Goal: Task Accomplishment & Management: Use online tool/utility

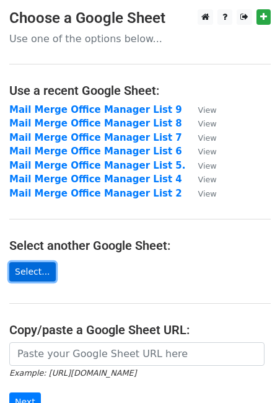
click at [40, 274] on link "Select..." at bounding box center [32, 271] width 46 height 19
click at [32, 270] on link "Select..." at bounding box center [32, 271] width 46 height 19
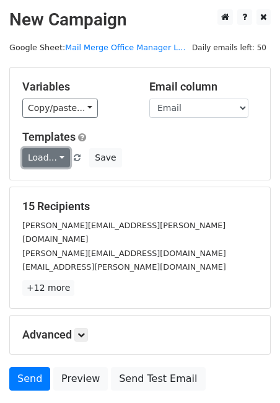
click at [61, 157] on link "Load..." at bounding box center [46, 157] width 48 height 19
click at [66, 192] on link "Free sushi" at bounding box center [72, 185] width 98 height 20
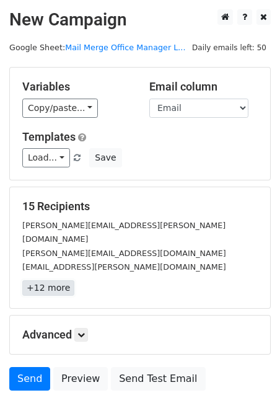
click at [49, 280] on link "+12 more" at bounding box center [48, 287] width 52 height 15
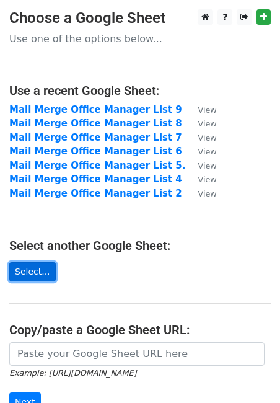
click at [23, 271] on link "Select..." at bounding box center [32, 271] width 46 height 19
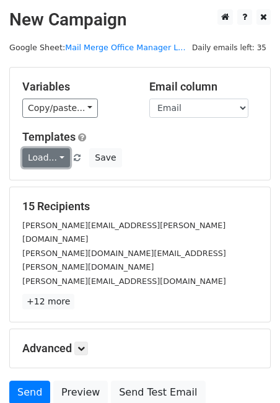
click at [59, 157] on link "Load..." at bounding box center [46, 157] width 48 height 19
click at [69, 187] on link "Free sushi" at bounding box center [72, 185] width 98 height 20
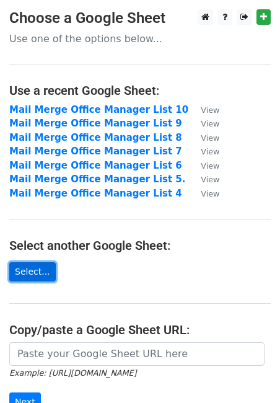
click at [40, 277] on link "Select..." at bounding box center [32, 271] width 46 height 19
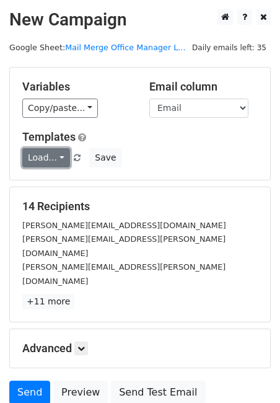
click at [58, 159] on link "Load..." at bounding box center [46, 157] width 48 height 19
click at [61, 180] on link "Free sushi" at bounding box center [72, 185] width 98 height 20
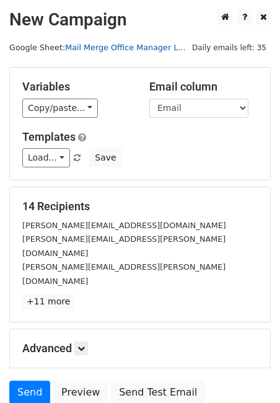
click at [153, 48] on link "Mail Merge Office Manager L..." at bounding box center [125, 47] width 120 height 9
